Goal: Task Accomplishment & Management: Complete application form

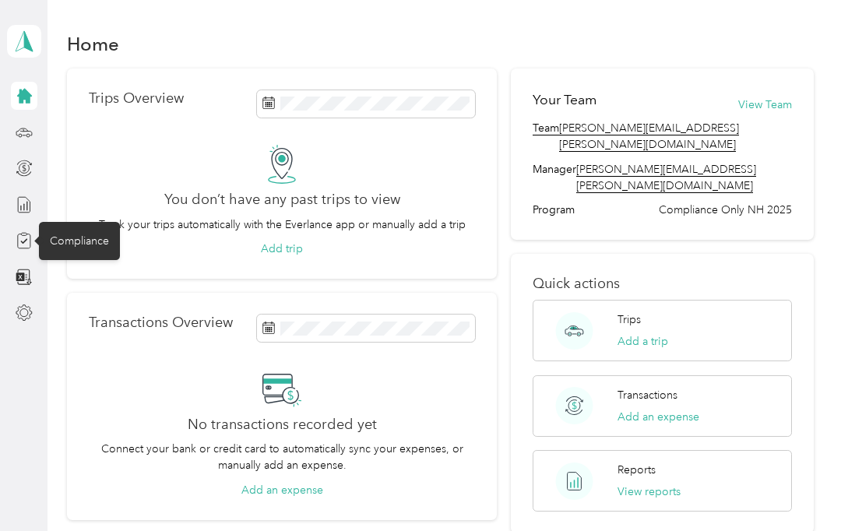
click at [76, 245] on div "Compliance" at bounding box center [79, 241] width 81 height 38
click at [22, 241] on icon at bounding box center [23, 241] width 7 height 5
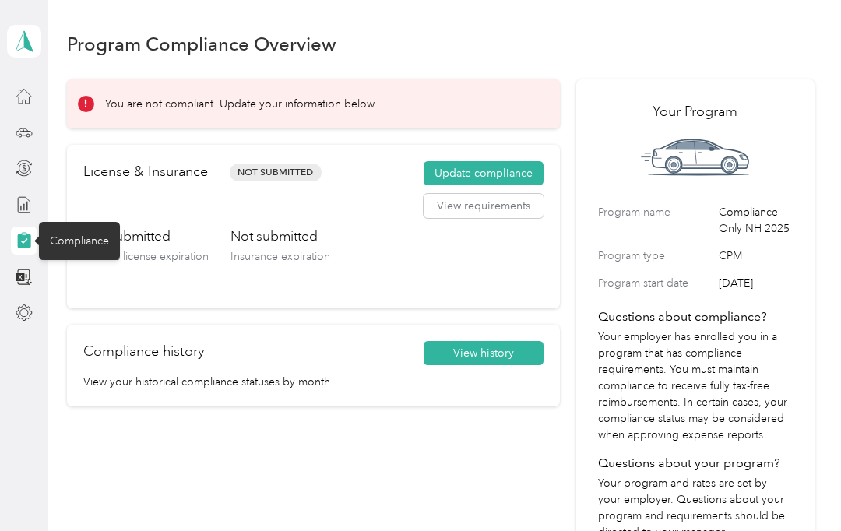
click at [300, 179] on span "Not Submitted" at bounding box center [276, 173] width 92 height 18
click at [507, 176] on button "Update compliance" at bounding box center [484, 173] width 120 height 25
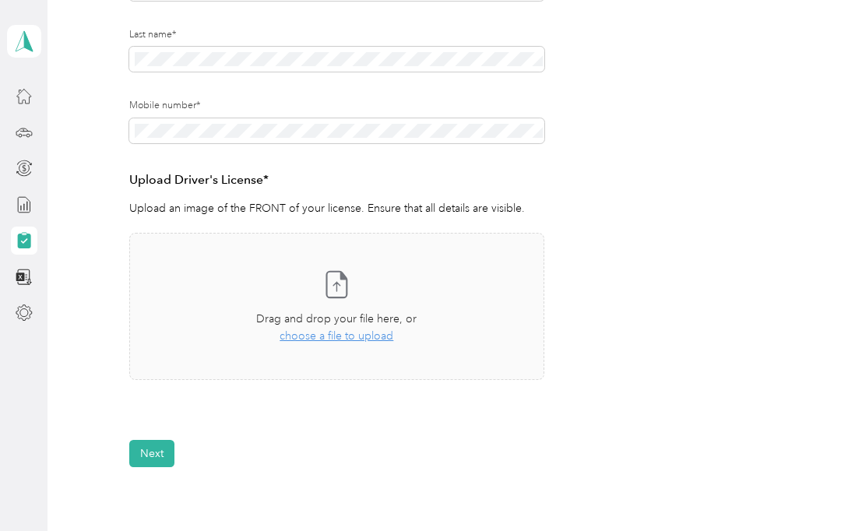
scroll to position [282, 0]
click at [333, 283] on icon at bounding box center [336, 283] width 31 height 31
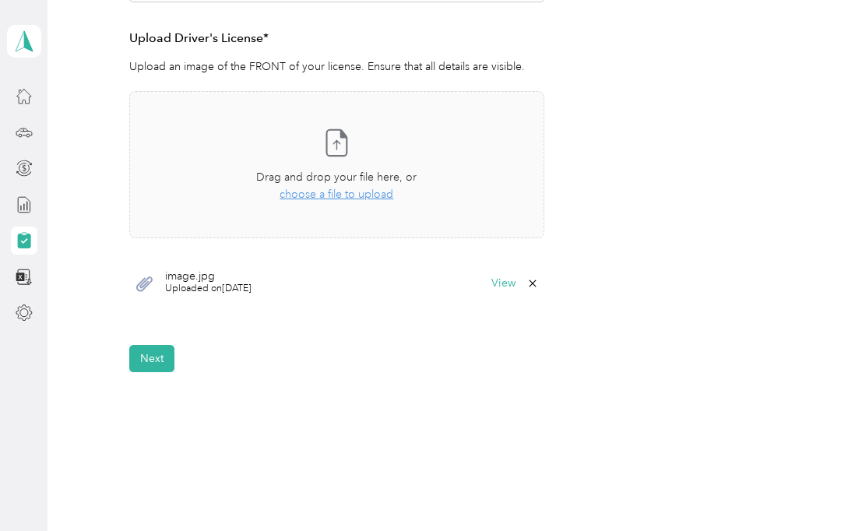
scroll to position [422, 0]
click at [158, 356] on button "Next" at bounding box center [151, 359] width 45 height 27
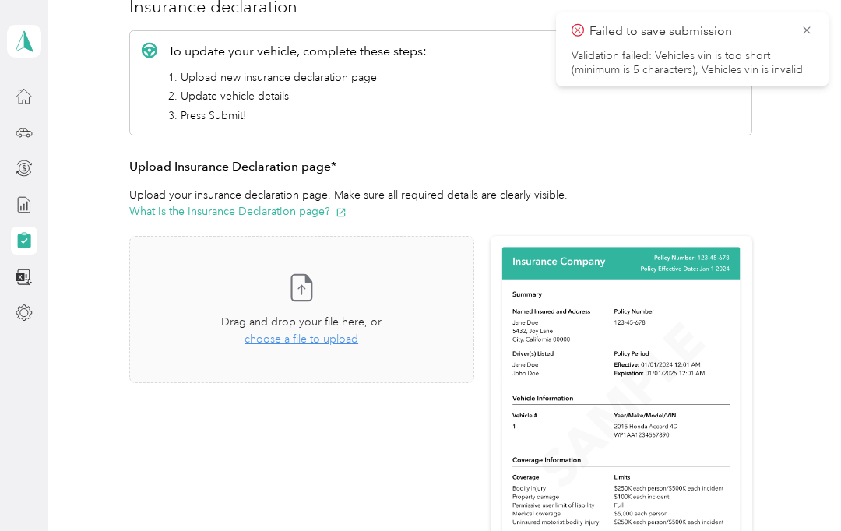
scroll to position [207, 0]
click at [317, 294] on icon at bounding box center [301, 287] width 31 height 31
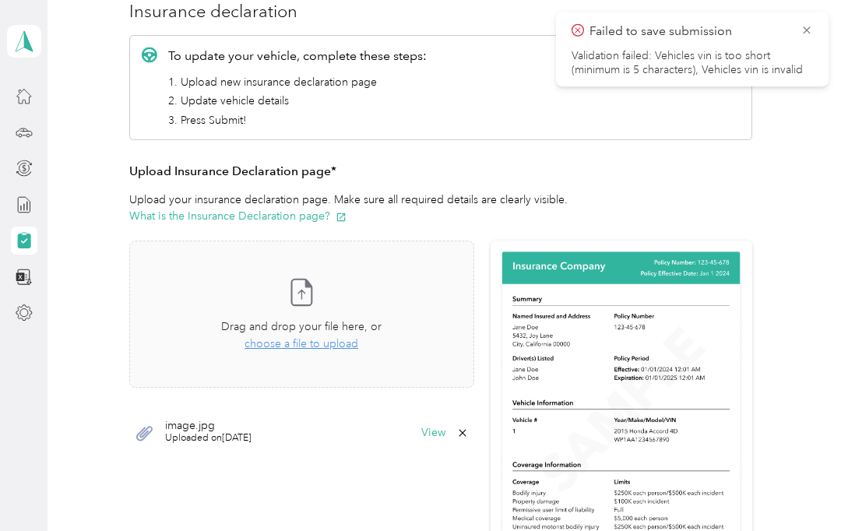
scroll to position [202, 0]
click at [811, 28] on icon at bounding box center [807, 30] width 12 height 14
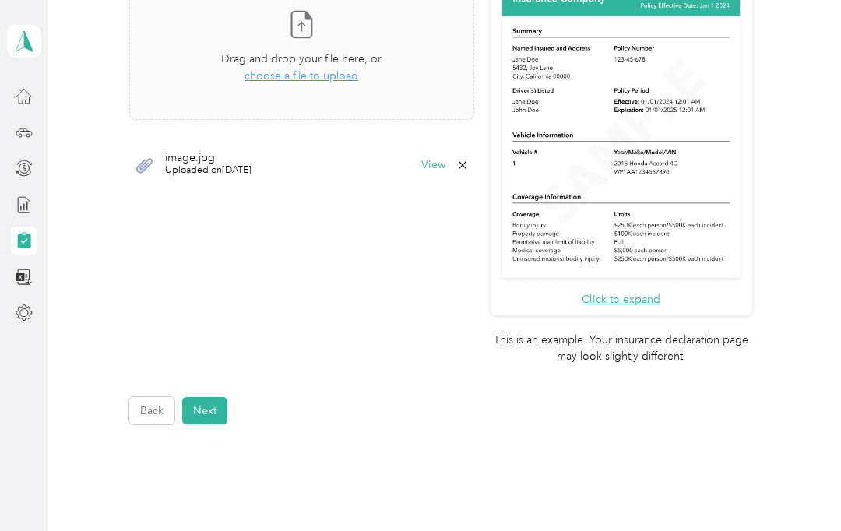
scroll to position [471, 0]
click at [213, 396] on button "Next" at bounding box center [204, 409] width 45 height 27
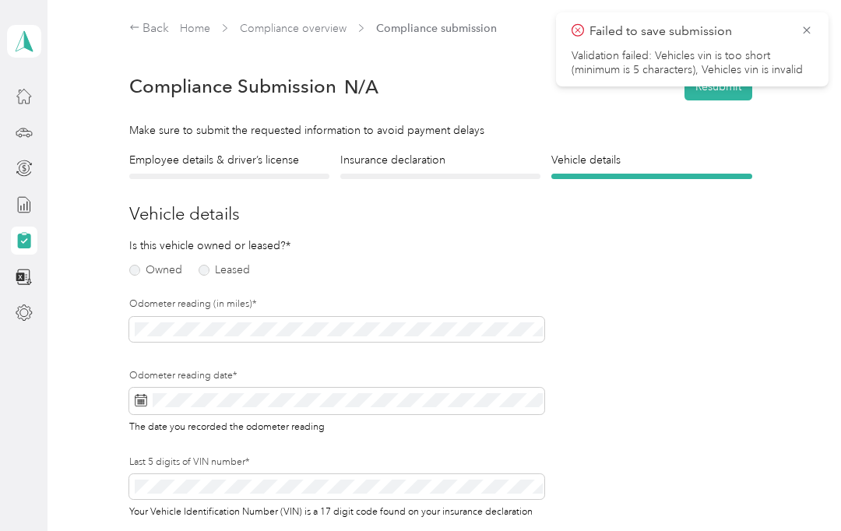
click at [150, 269] on label "Owned" at bounding box center [155, 270] width 53 height 11
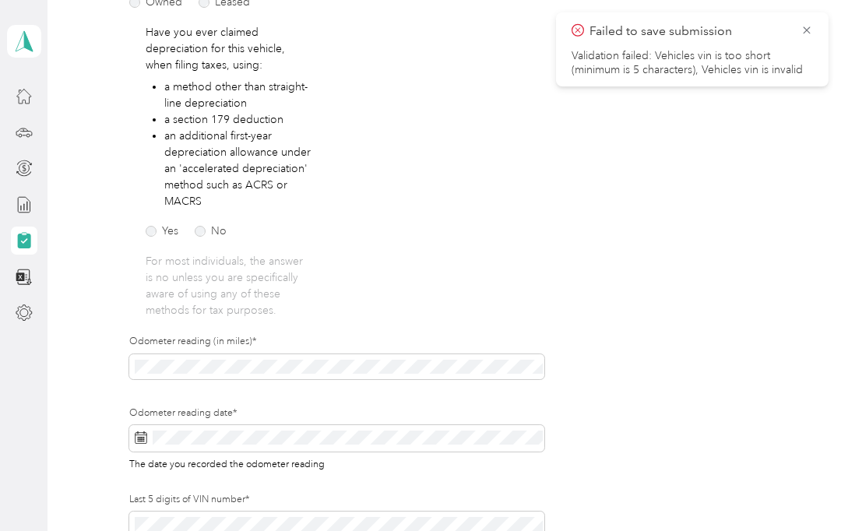
scroll to position [270, 0]
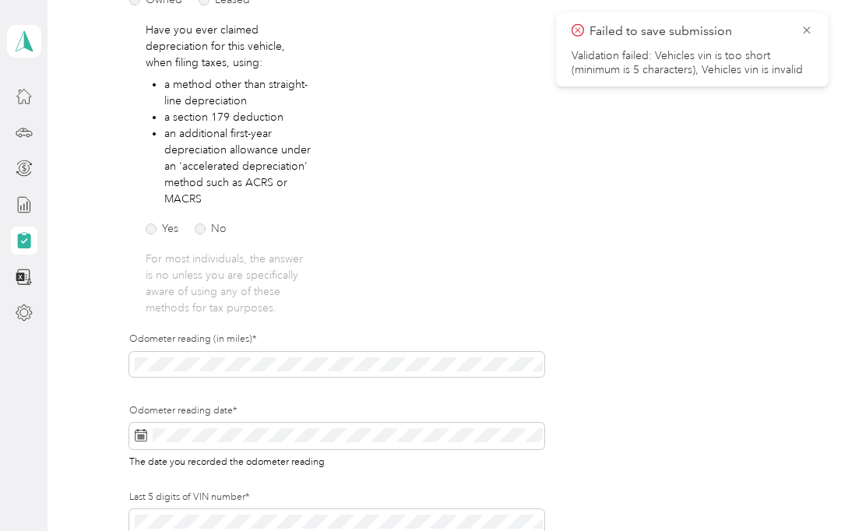
click at [210, 229] on label "No" at bounding box center [211, 229] width 32 height 11
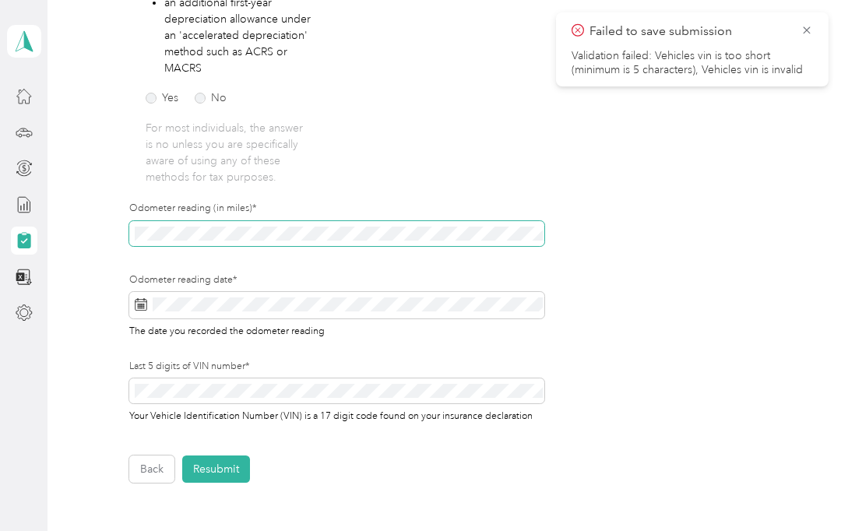
scroll to position [0, 0]
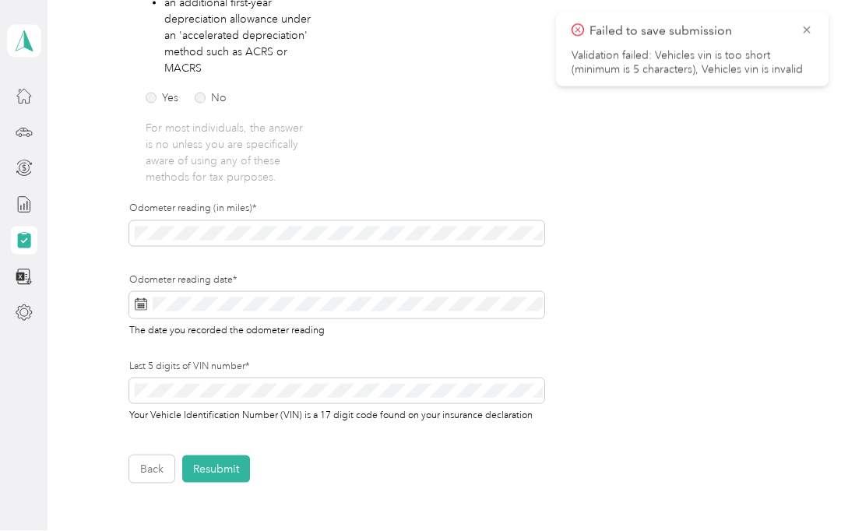
click at [499, 157] on div "Is this vehicle owned or leased?* Owned Leased Have you ever claimed depreciati…" at bounding box center [336, 139] width 415 height 607
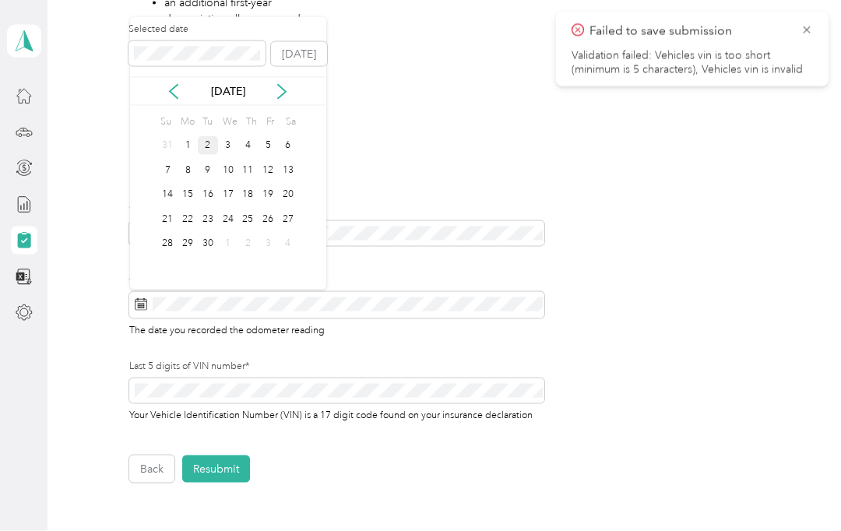
click at [213, 144] on div "2" at bounding box center [208, 145] width 20 height 19
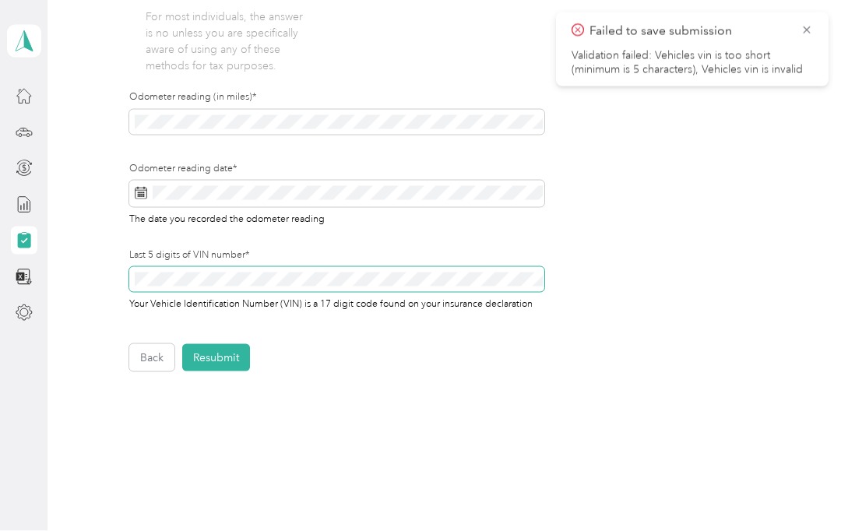
scroll to position [512, 0]
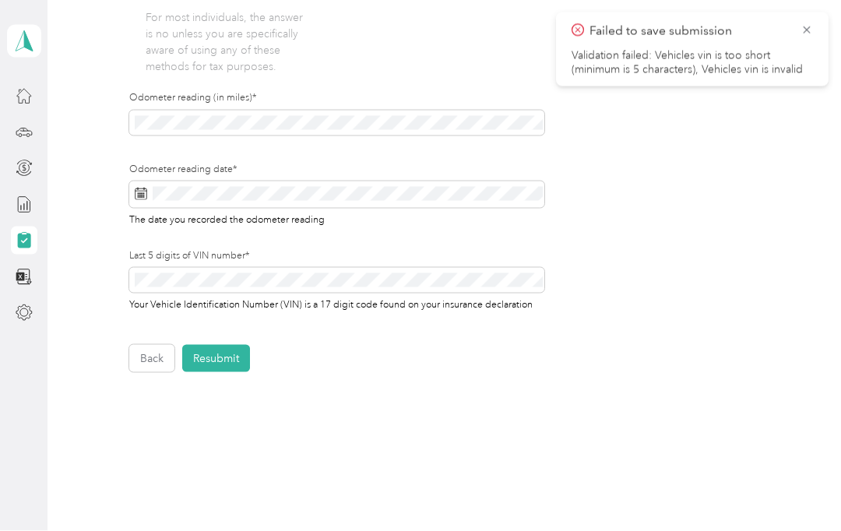
click at [221, 353] on button "Resubmit" at bounding box center [216, 358] width 68 height 27
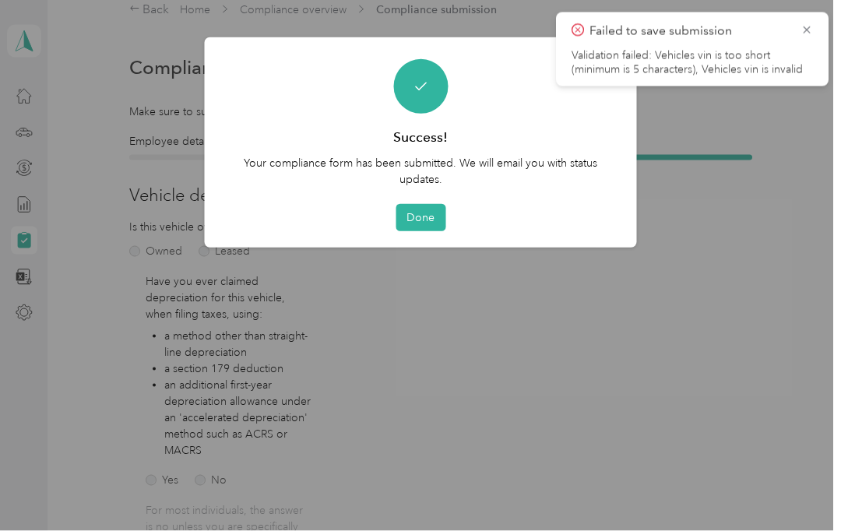
scroll to position [1, 0]
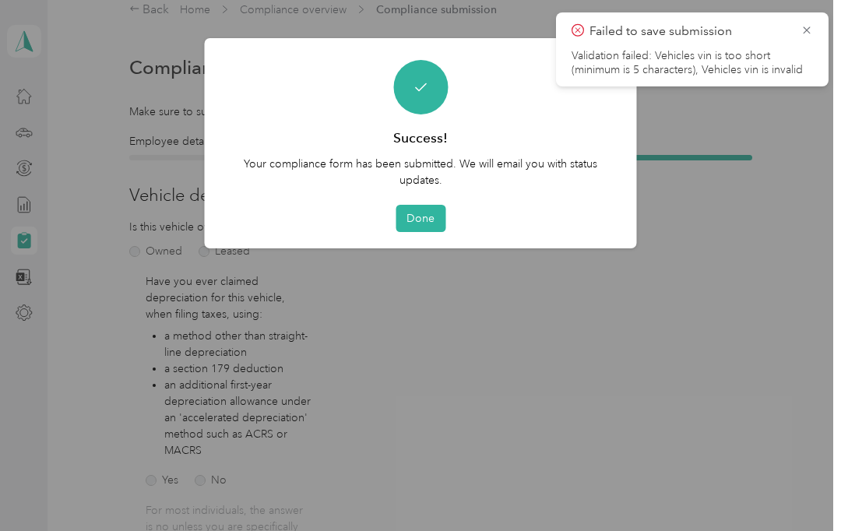
click at [435, 218] on button "Done" at bounding box center [421, 218] width 50 height 27
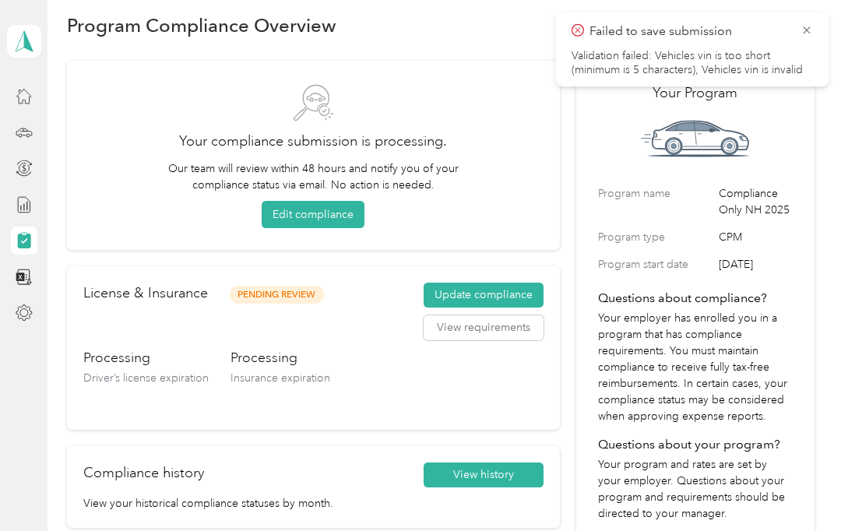
click at [812, 29] on icon at bounding box center [807, 30] width 12 height 14
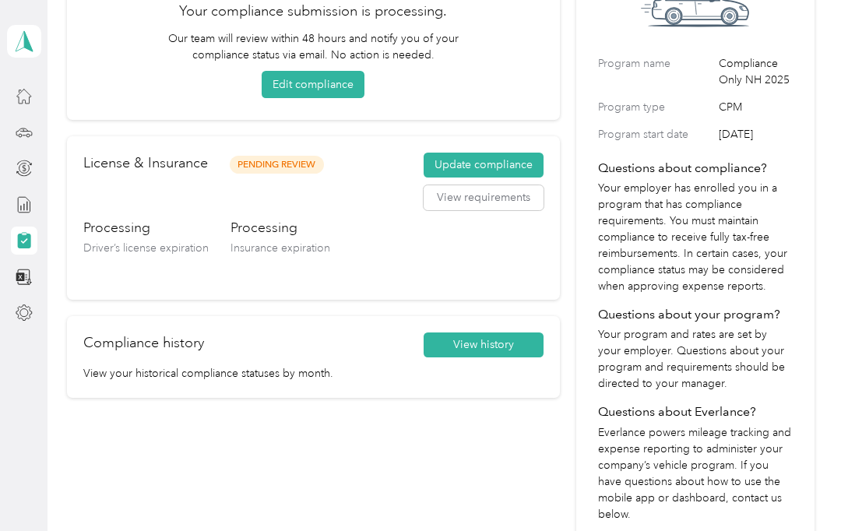
scroll to position [149, 0]
click at [507, 345] on button "View history" at bounding box center [484, 345] width 120 height 25
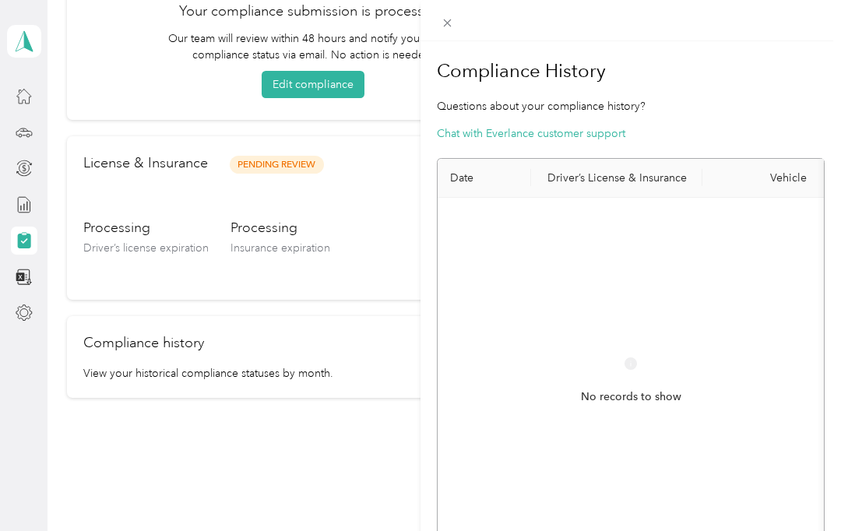
scroll to position [0, 0]
